Goal: Communication & Community: Answer question/provide support

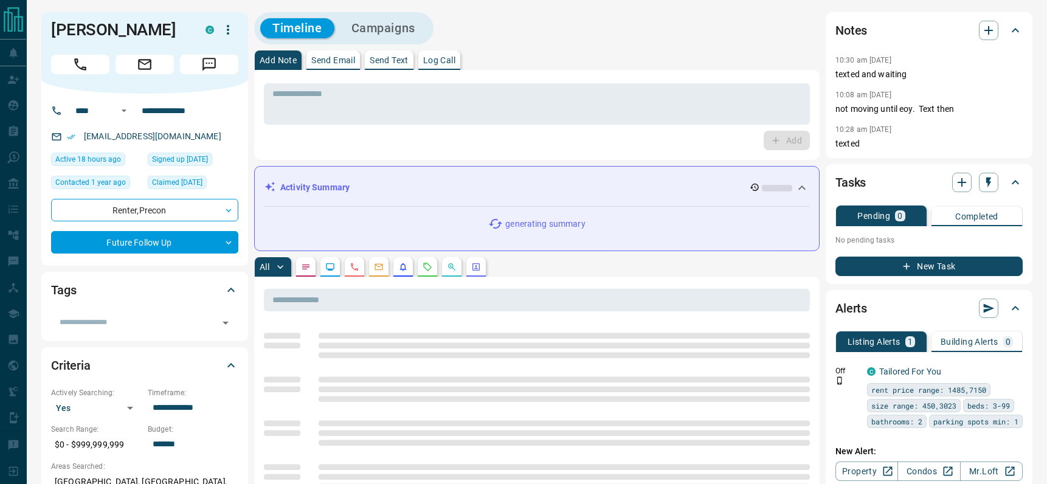
click at [326, 54] on button "Send Email" at bounding box center [333, 59] width 54 height 19
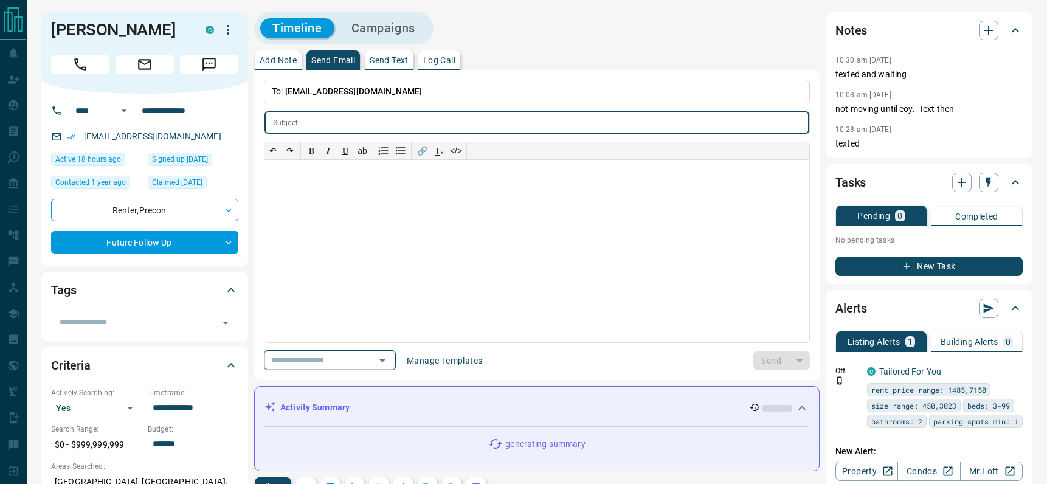
click at [388, 361] on icon "Open" at bounding box center [382, 360] width 15 height 15
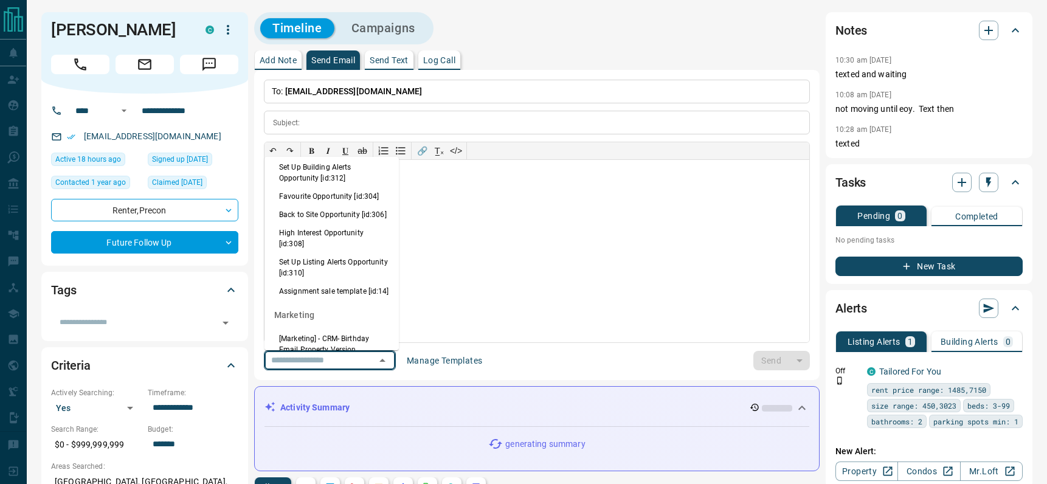
scroll to position [822, 0]
click at [308, 223] on li "Back to Site Opportunity [id:306]" at bounding box center [332, 214] width 134 height 18
type input "**********"
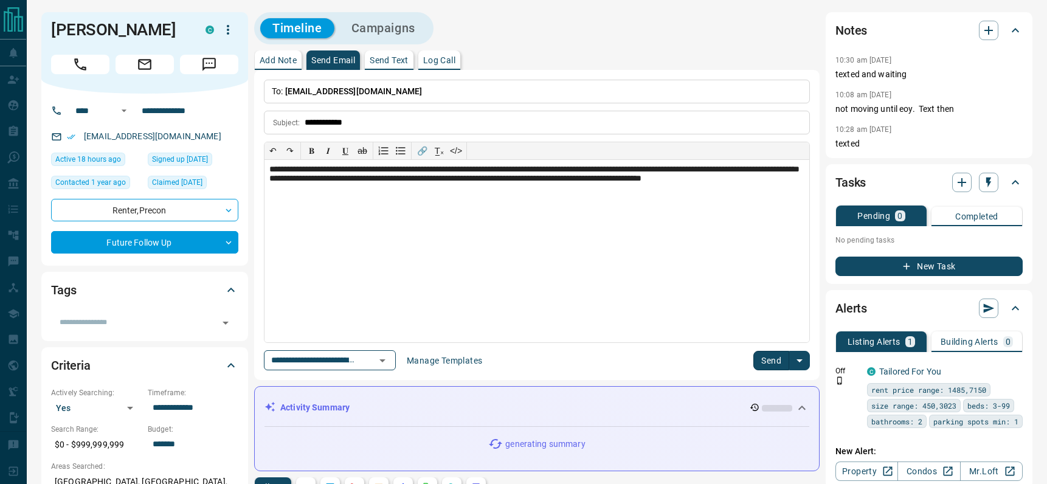
click at [761, 354] on button "Send" at bounding box center [771, 360] width 36 height 19
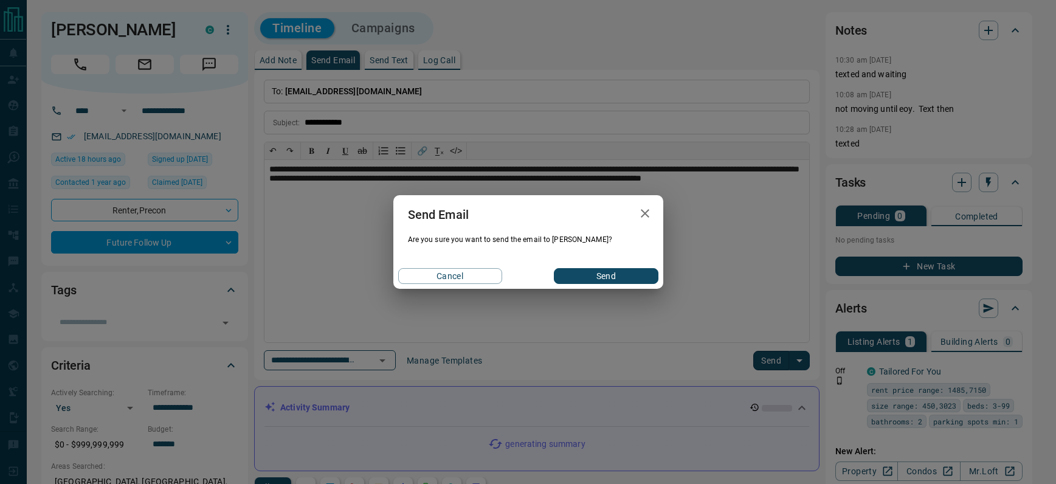
click at [609, 277] on button "Send" at bounding box center [606, 276] width 104 height 16
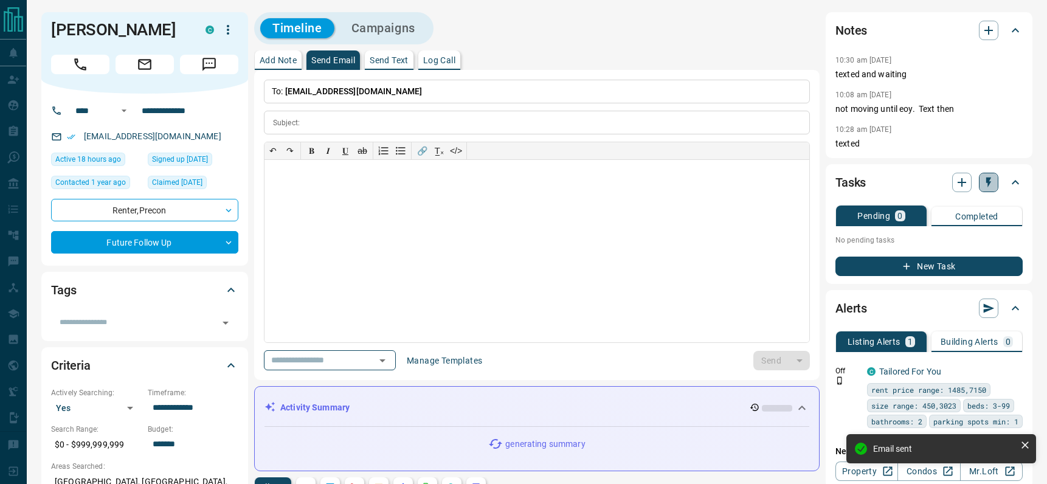
click at [991, 185] on icon "button" at bounding box center [989, 182] width 12 height 12
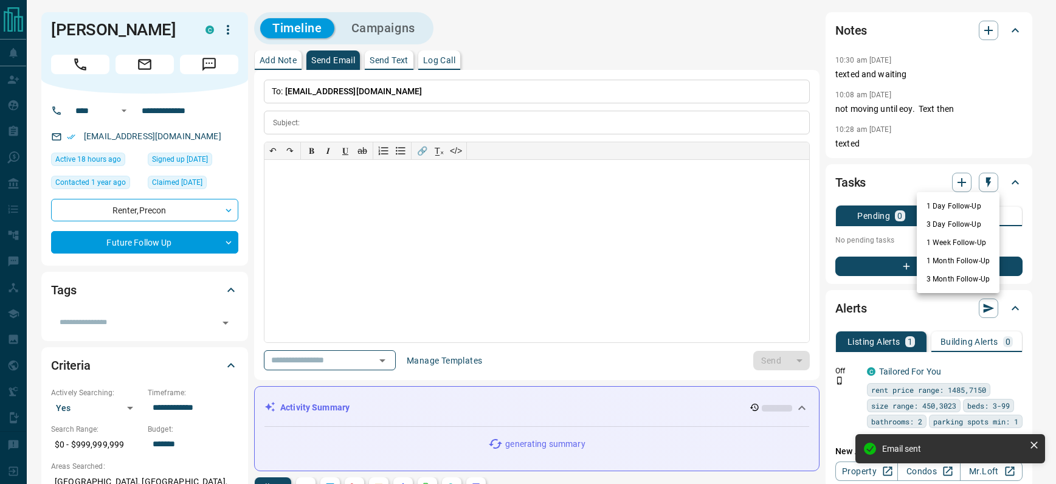
click at [951, 209] on li "1 Day Follow-Up" at bounding box center [958, 206] width 83 height 18
